Goal: Find specific page/section: Find specific page/section

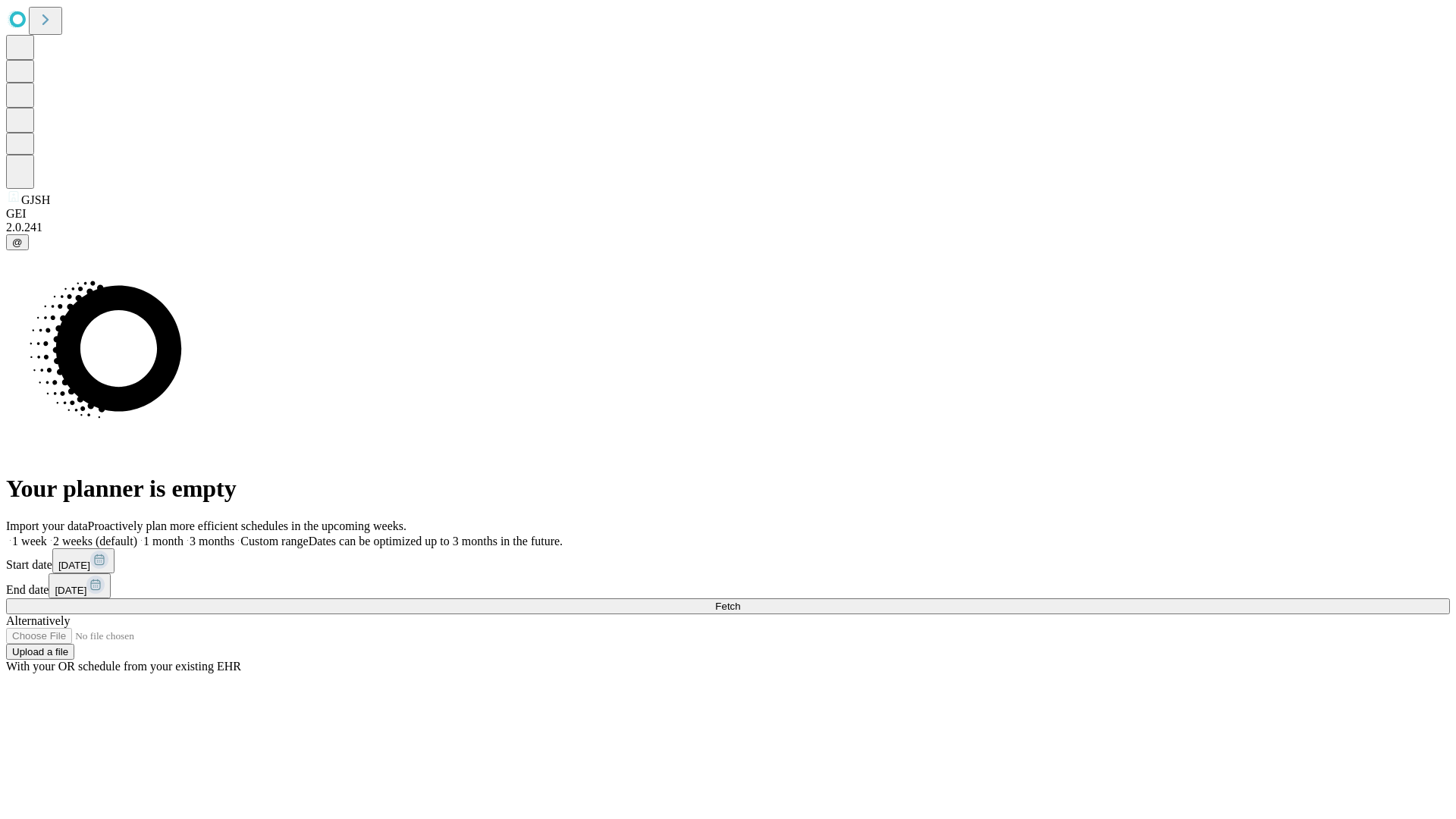
click at [740, 600] on span "Fetch" at bounding box center [728, 606] width 25 height 12
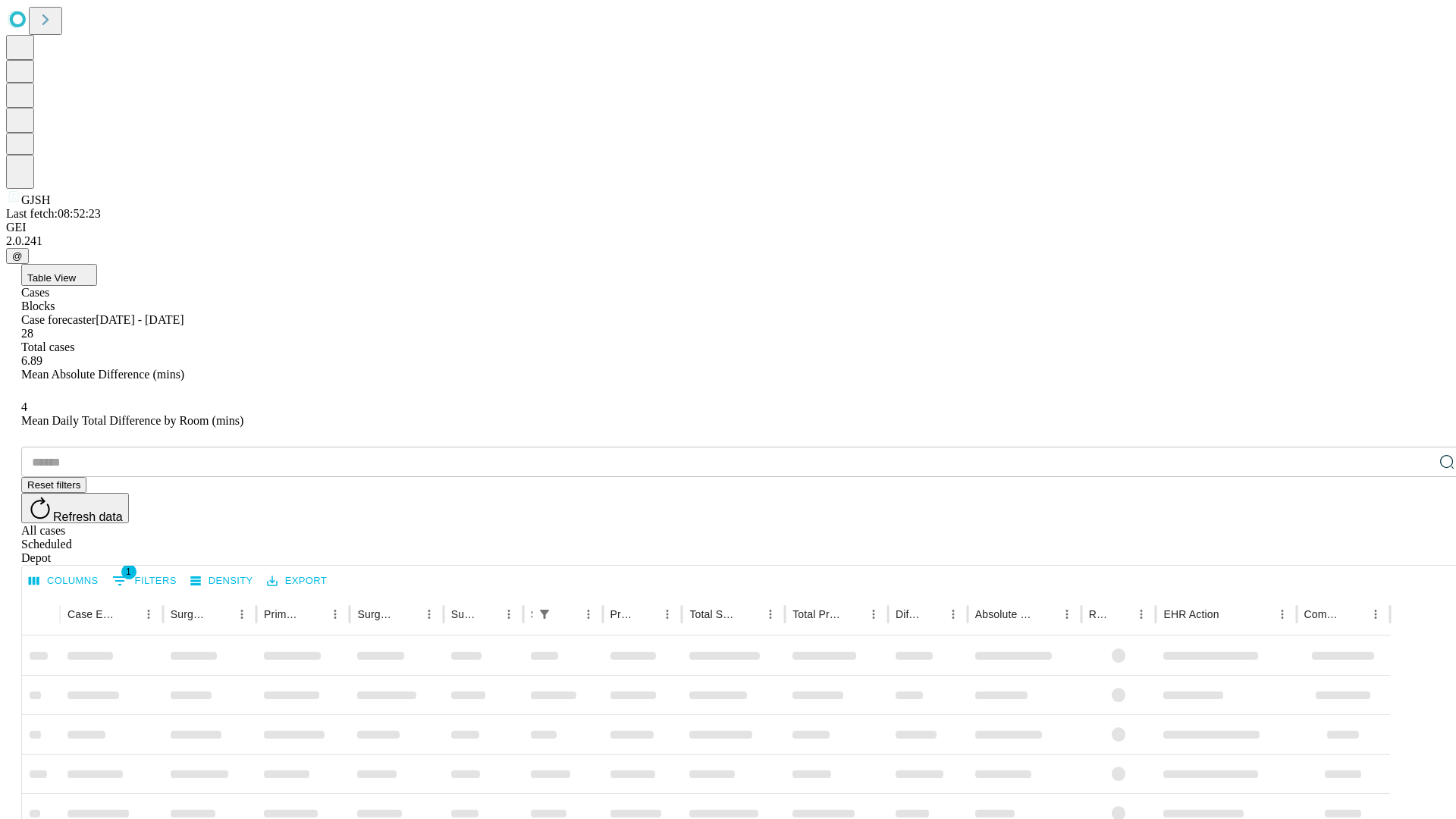
click at [1417, 552] on div "Depot" at bounding box center [743, 558] width 1443 height 14
